Goal: Book appointment/travel/reservation

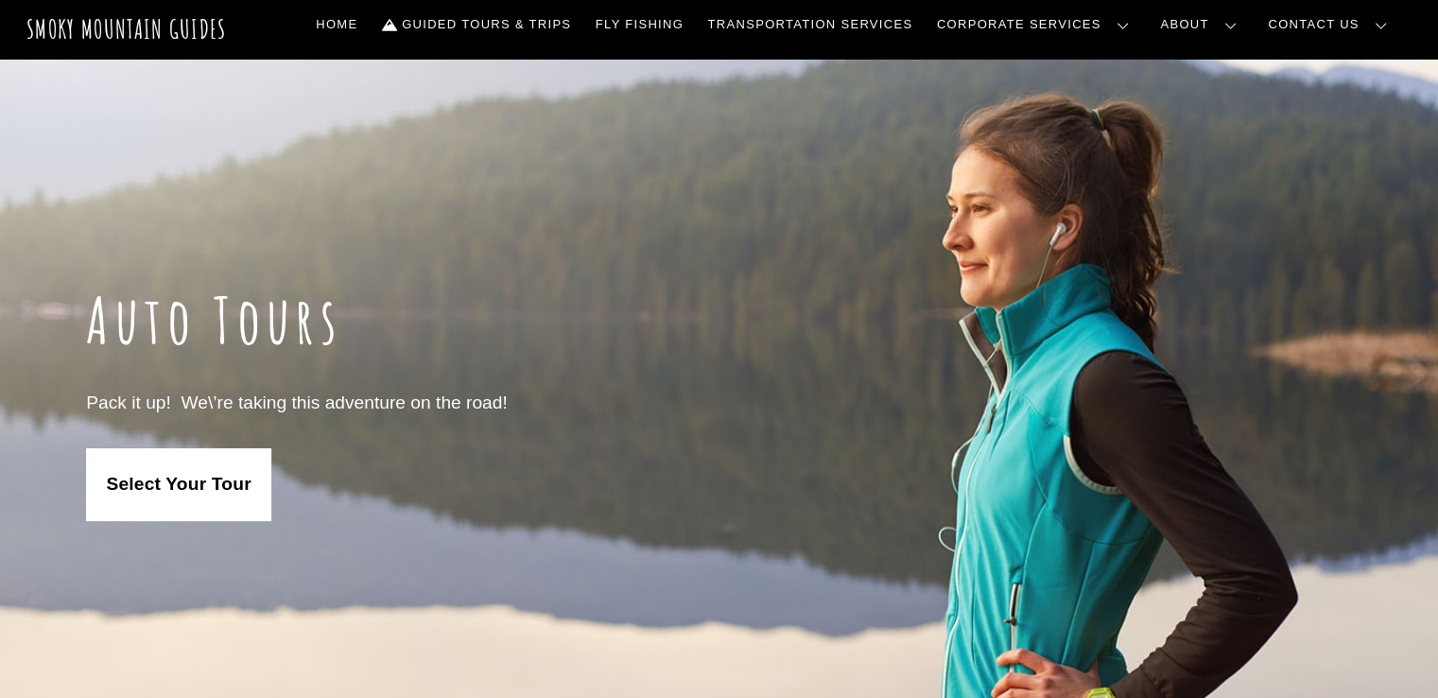
click at [237, 480] on span "Select Your Tour" at bounding box center [178, 485] width 145 height 24
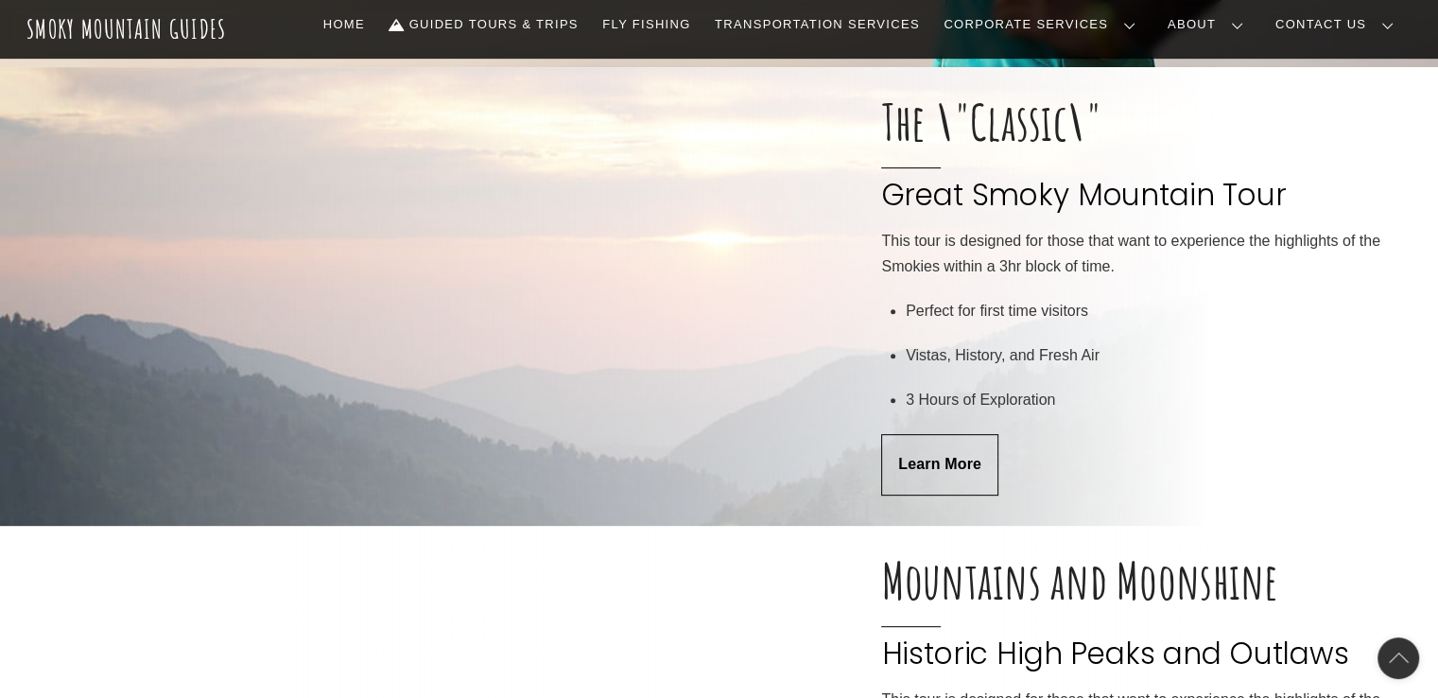
scroll to position [692, 0]
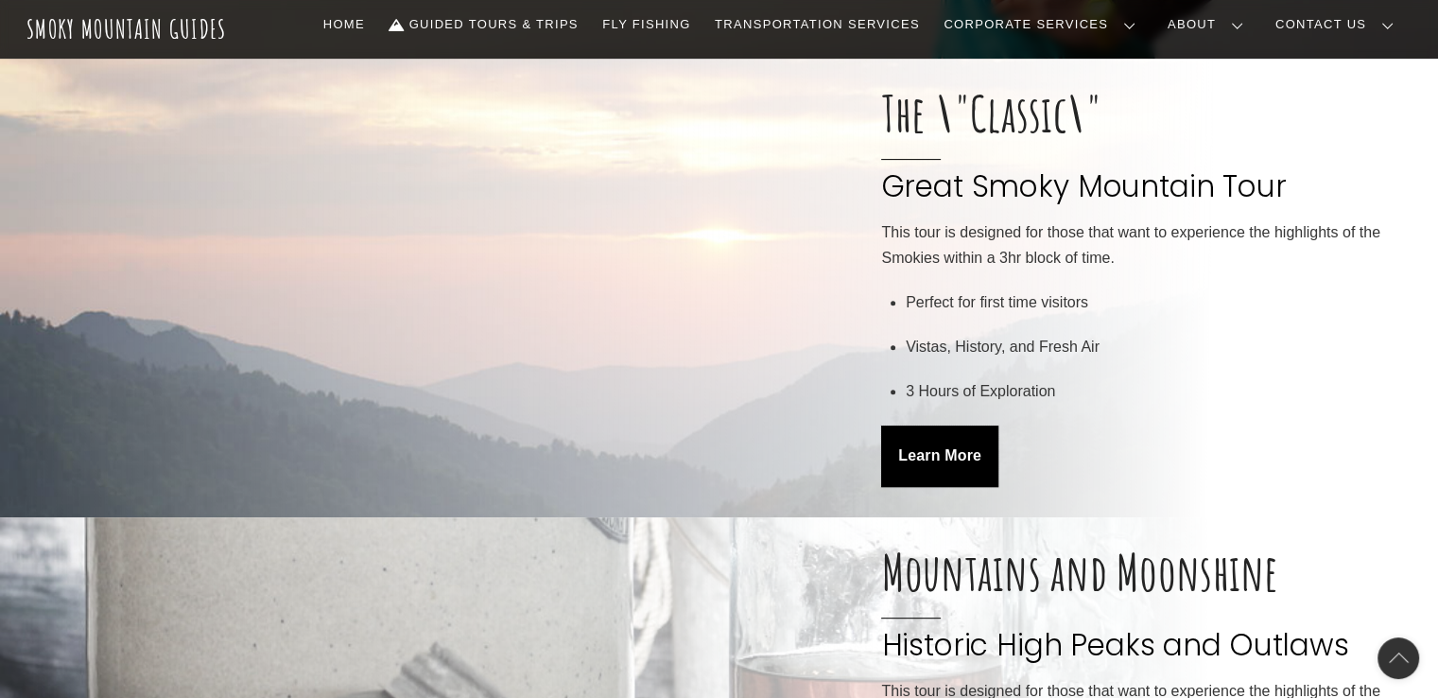
click at [948, 466] on span "Learn More" at bounding box center [939, 456] width 83 height 20
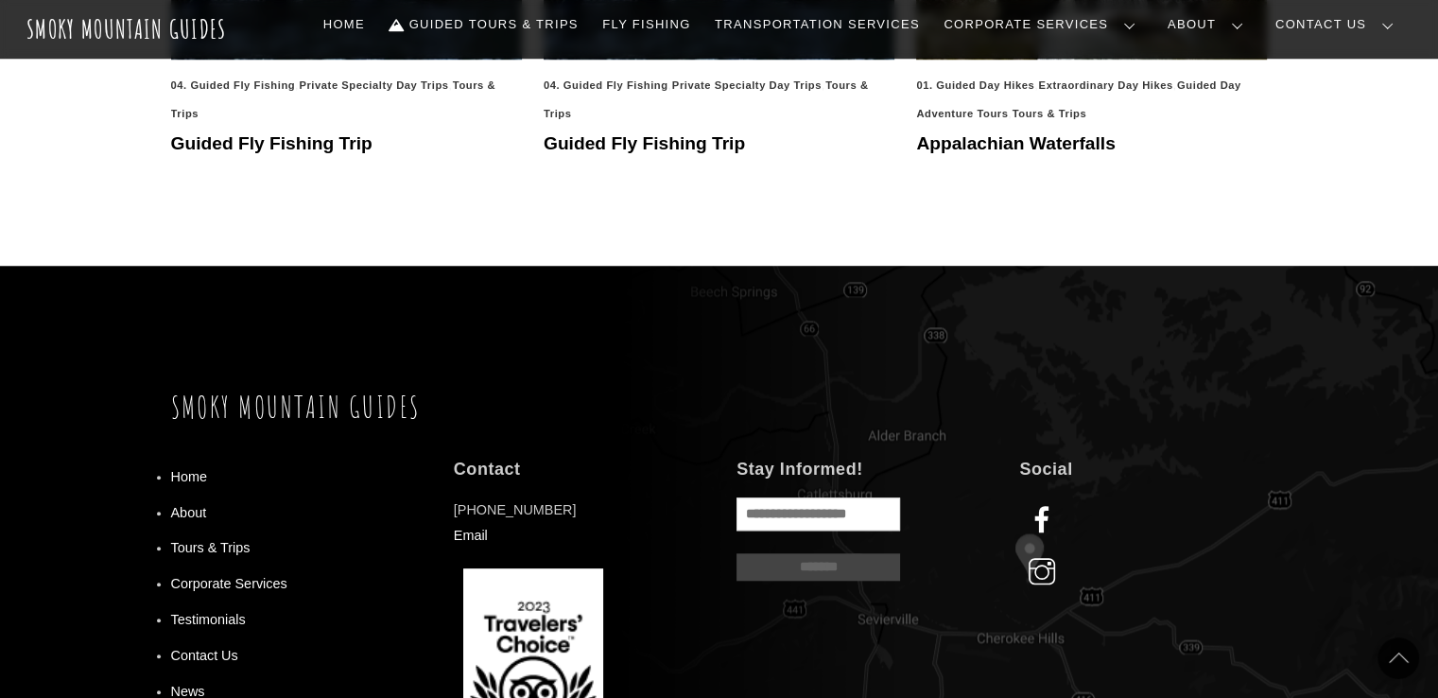
scroll to position [1513, 0]
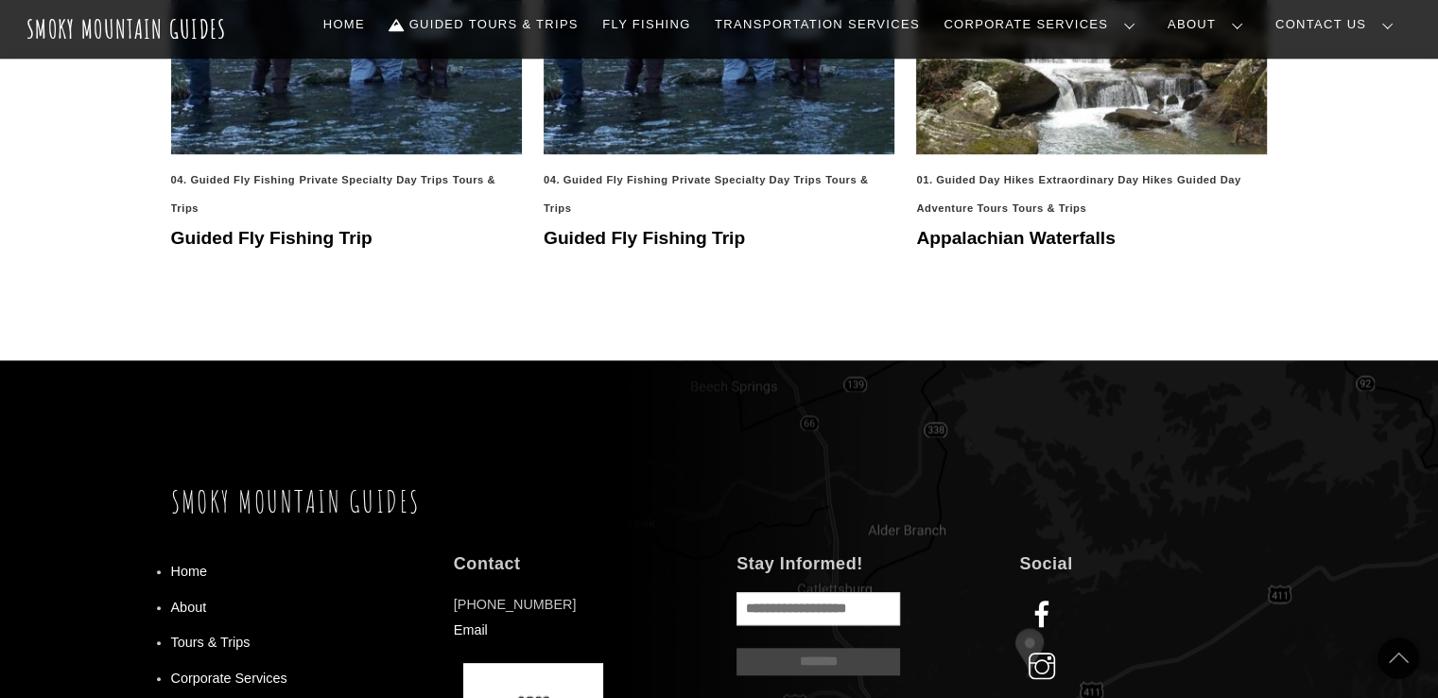
click at [1148, 154] on img at bounding box center [1091, 7] width 351 height 294
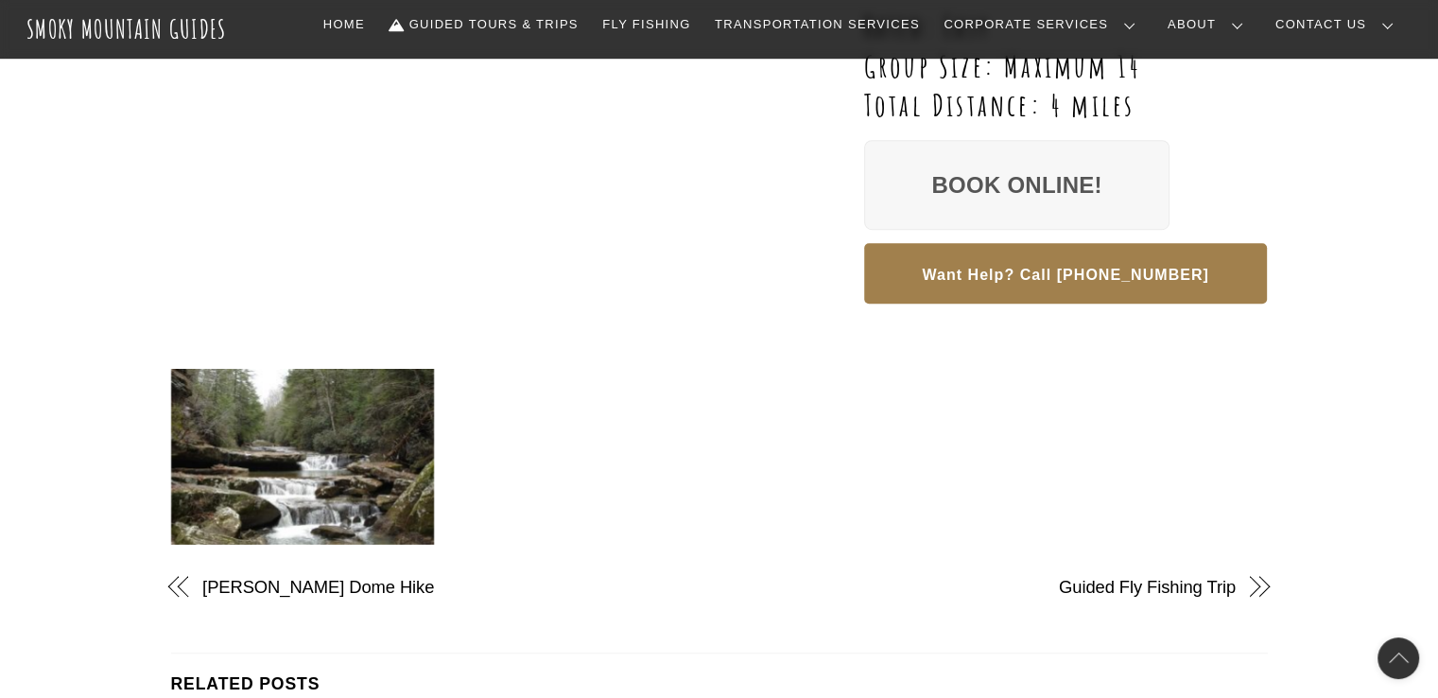
scroll to position [1513, 0]
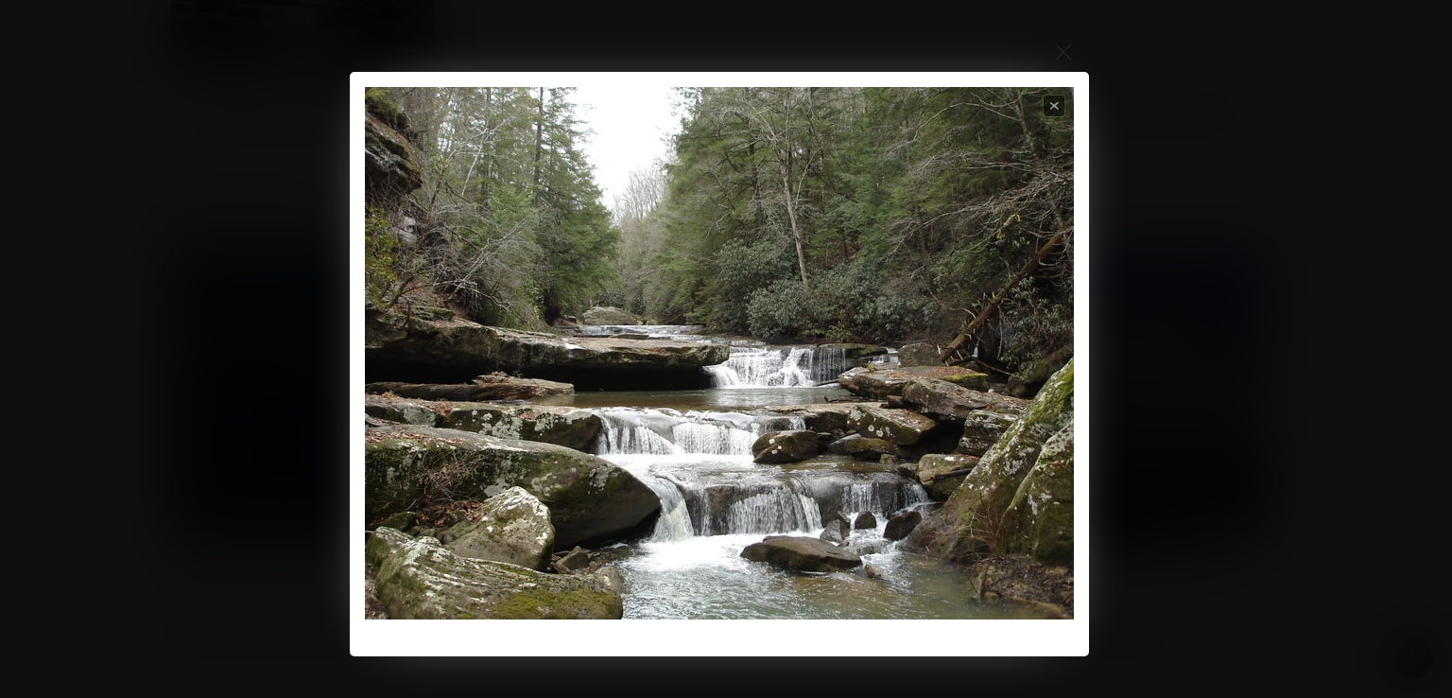
click at [1041, 356] on img at bounding box center [719, 353] width 709 height 532
click at [1058, 103] on span "Close" at bounding box center [1055, 107] width 24 height 24
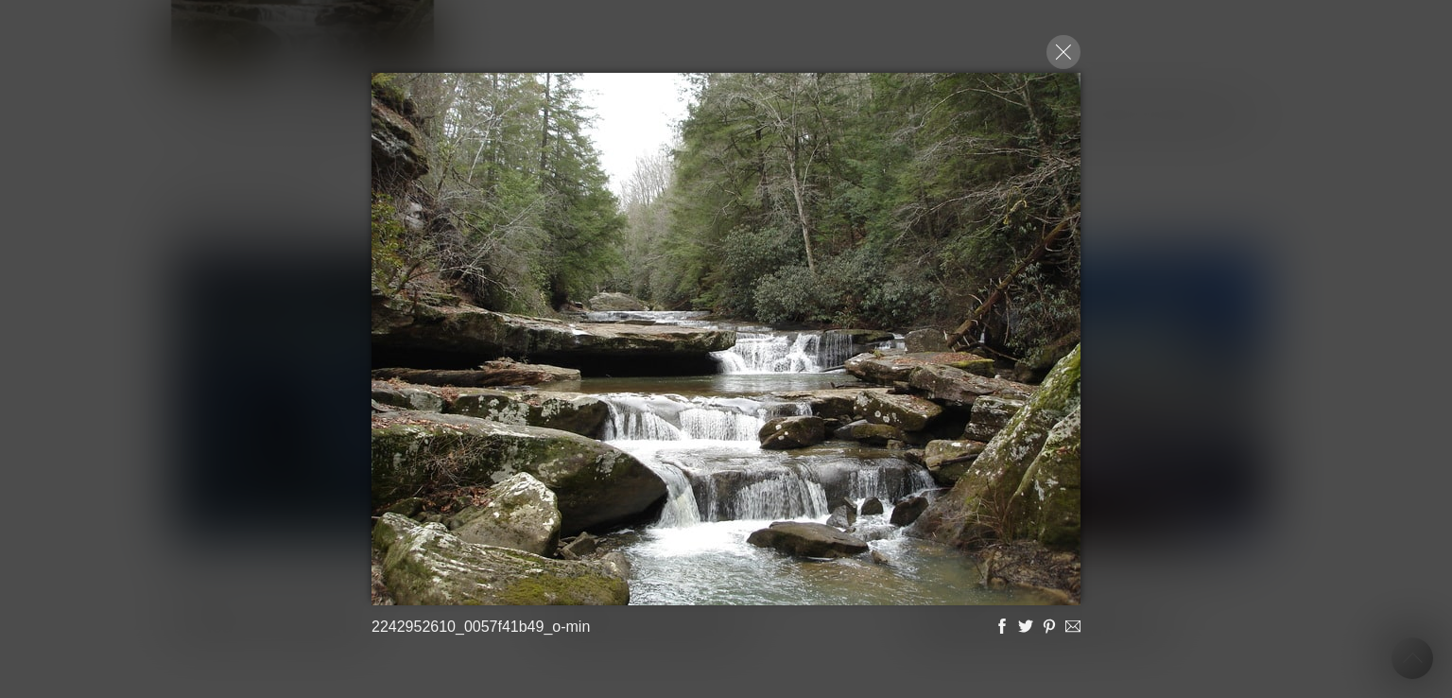
click at [1072, 61] on div at bounding box center [1064, 52] width 34 height 34
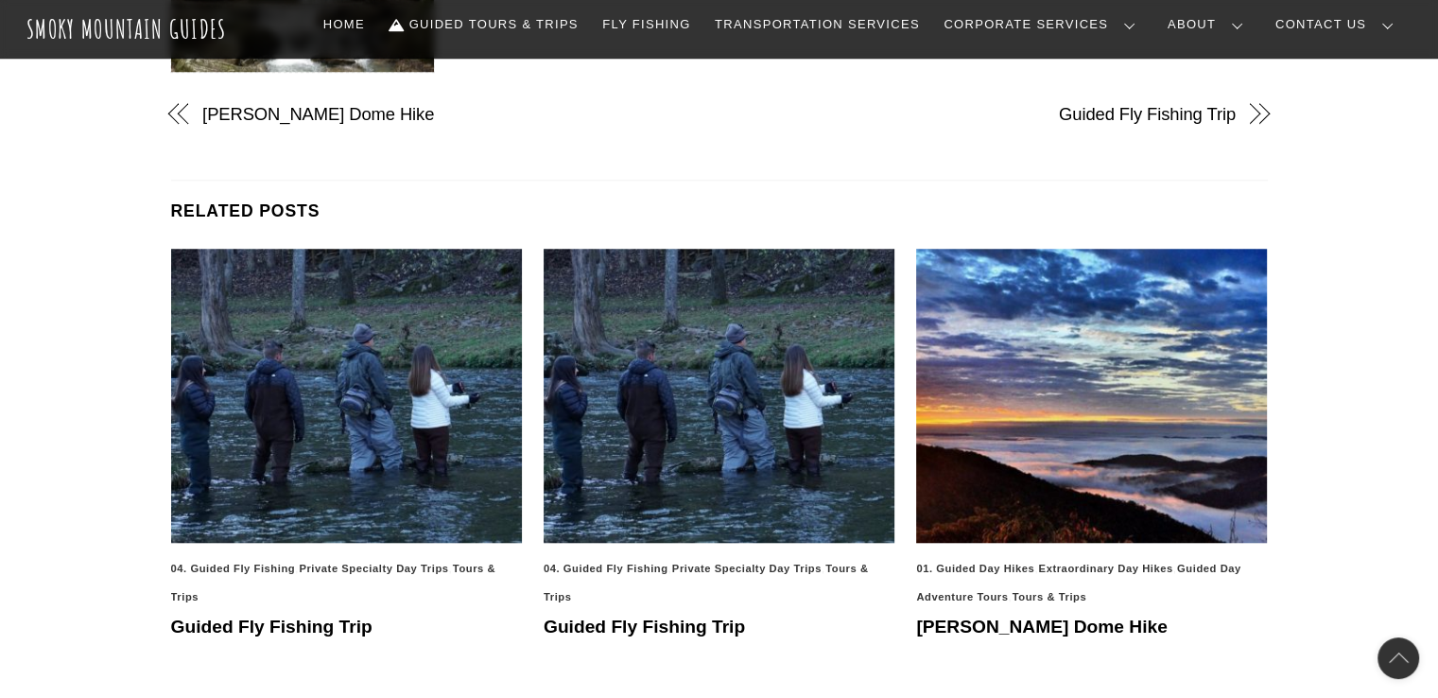
scroll to position [1797, 0]
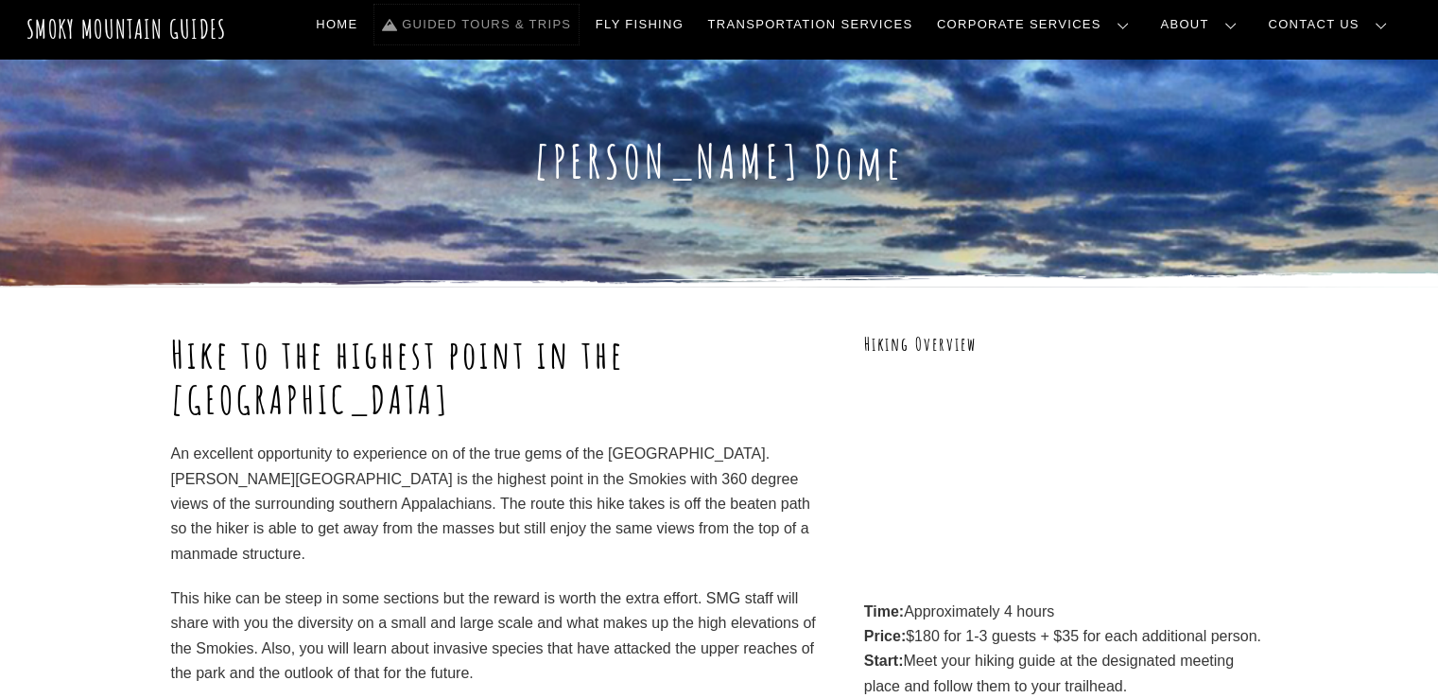
click at [560, 26] on link "Guided Tours & Trips" at bounding box center [476, 25] width 204 height 40
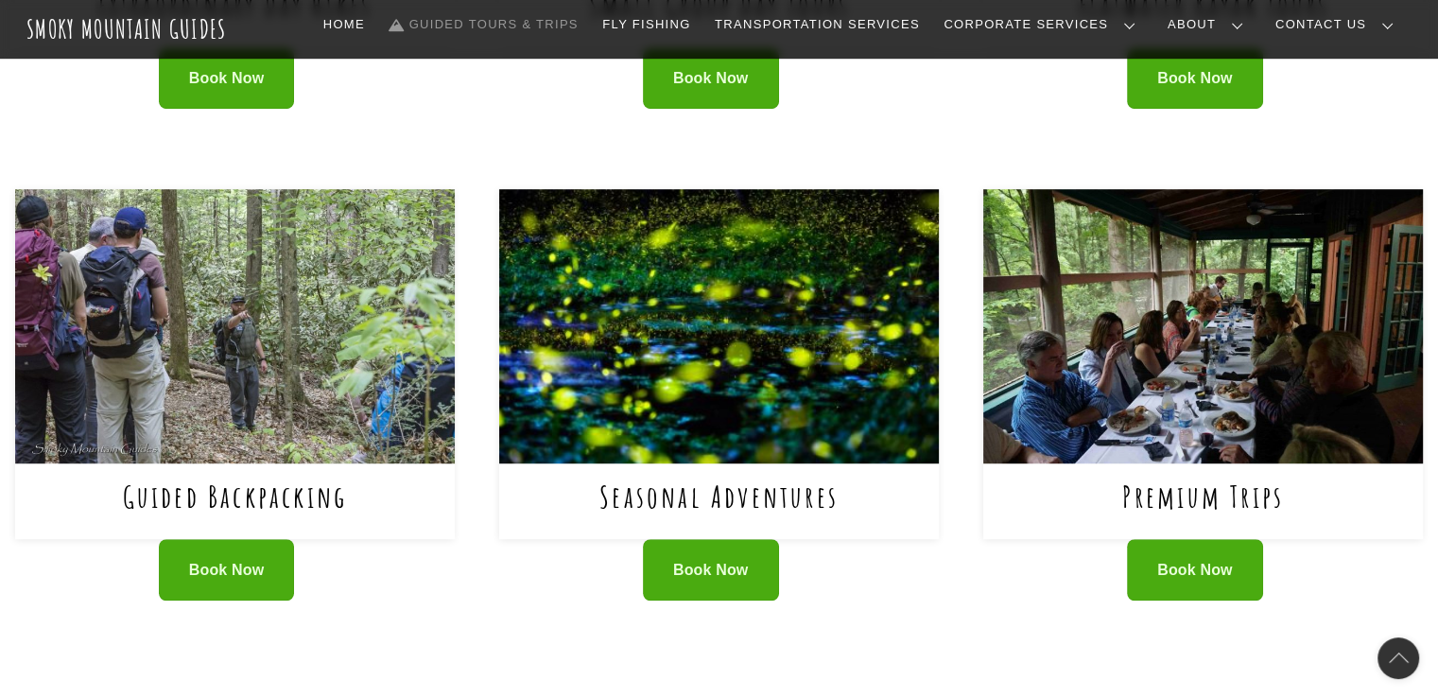
scroll to position [946, 0]
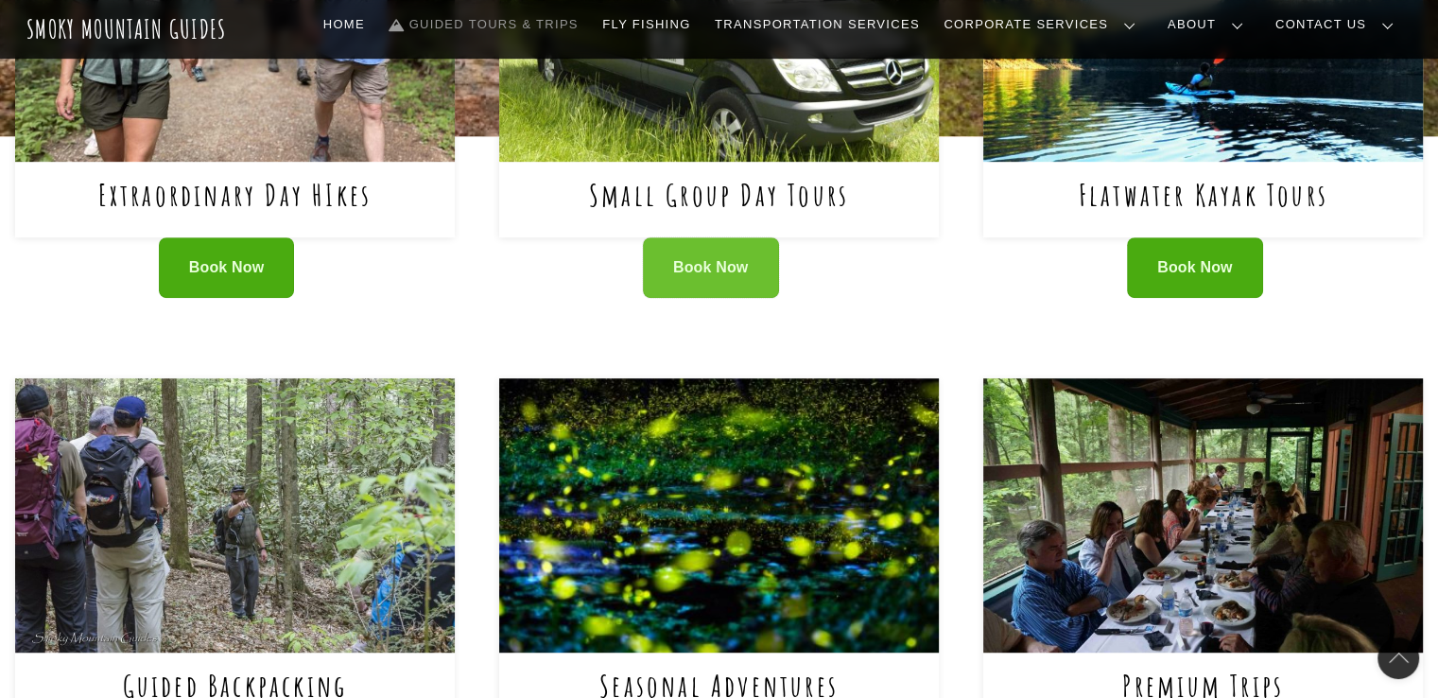
click at [674, 278] on span "Book Now" at bounding box center [711, 268] width 76 height 20
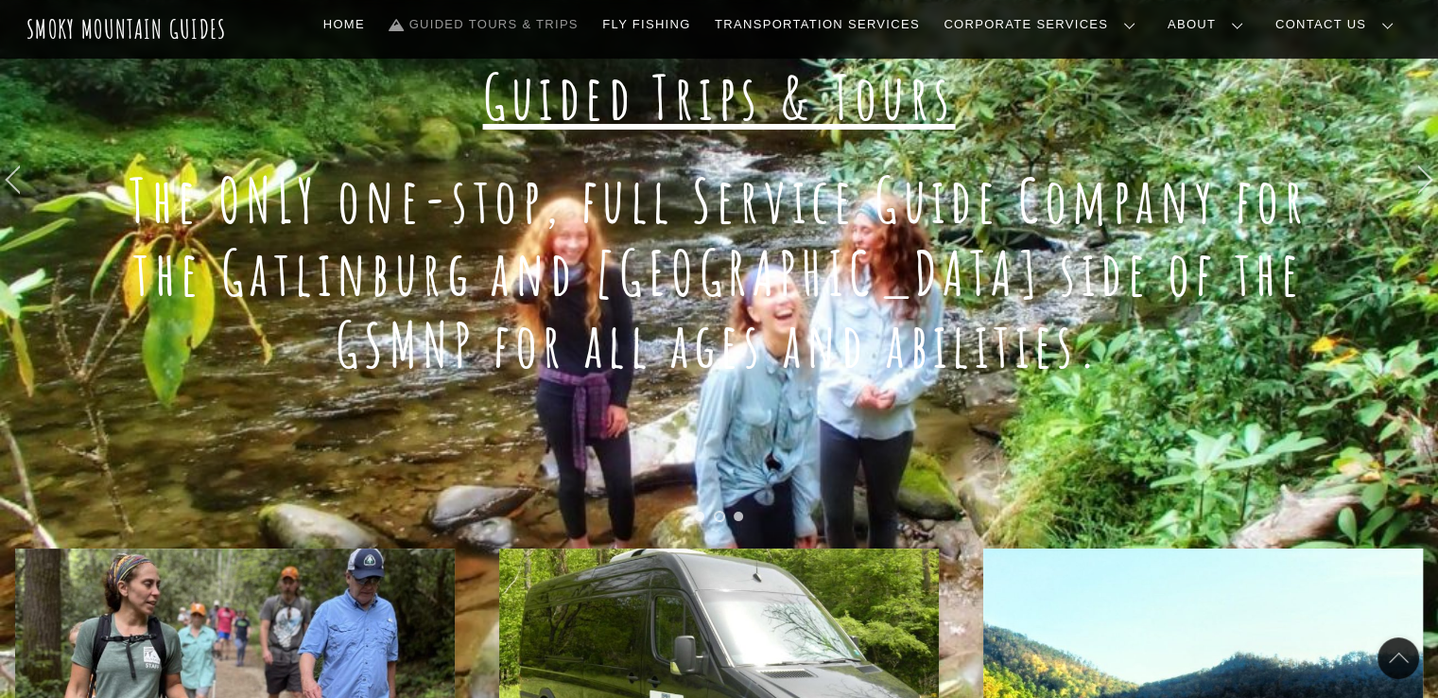
scroll to position [0, 0]
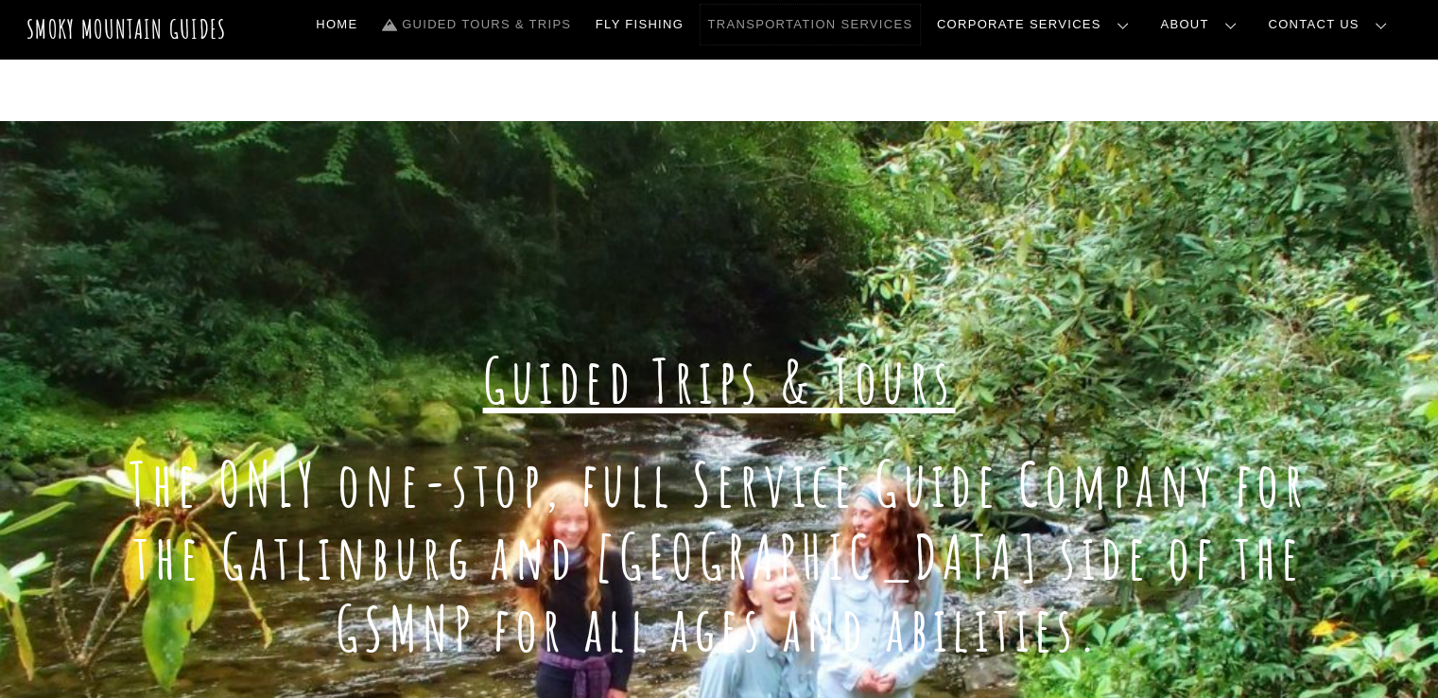
click at [920, 26] on link "Transportation Services" at bounding box center [810, 25] width 219 height 40
